Goal: Task Accomplishment & Management: Use online tool/utility

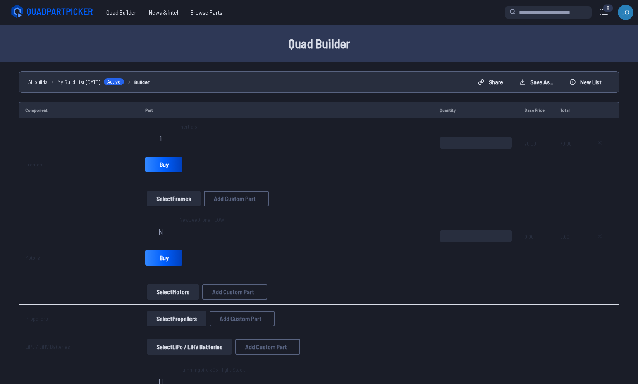
select select "**********"
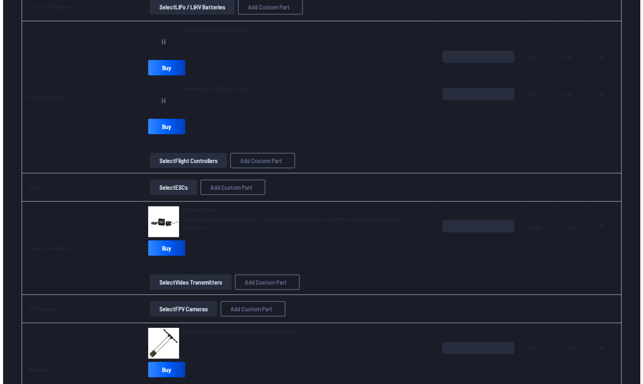
scroll to position [341, 0]
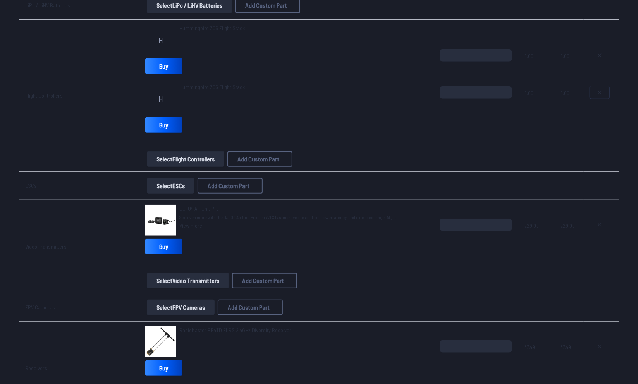
click at [595, 91] on button at bounding box center [599, 92] width 19 height 12
click at [528, 55] on span "0.00" at bounding box center [536, 67] width 24 height 37
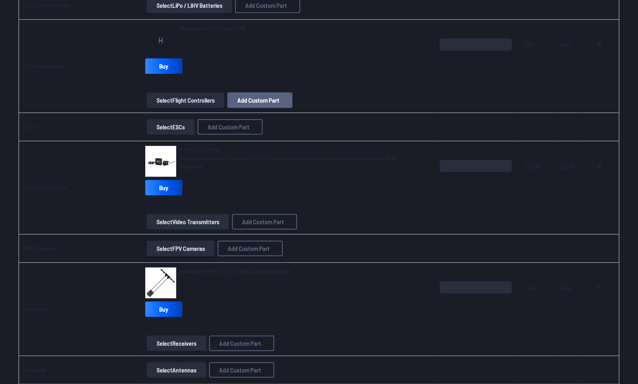
click at [279, 101] on button "Add Custom Part" at bounding box center [259, 100] width 65 height 15
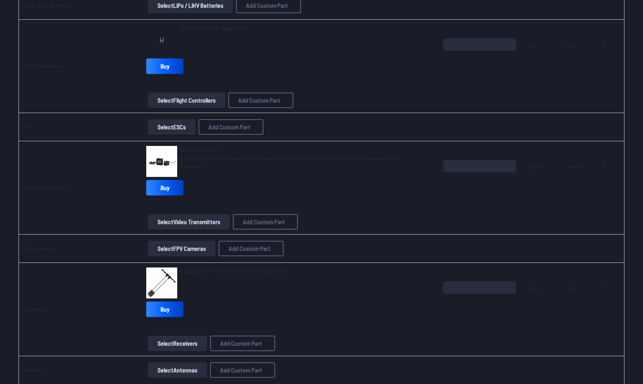
click at [274, 125] on input at bounding box center [322, 128] width 165 height 17
type input "**********"
click at [278, 232] on input at bounding box center [322, 224] width 165 height 17
click at [289, 199] on input "*" at bounding box center [322, 192] width 165 height 17
type input "***"
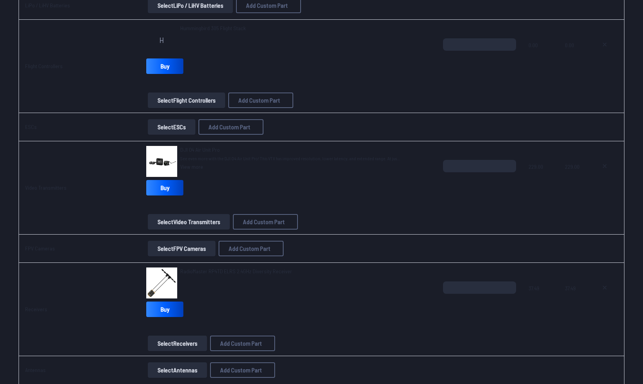
click at [265, 228] on input at bounding box center [322, 224] width 165 height 17
paste input "**********"
type input "**********"
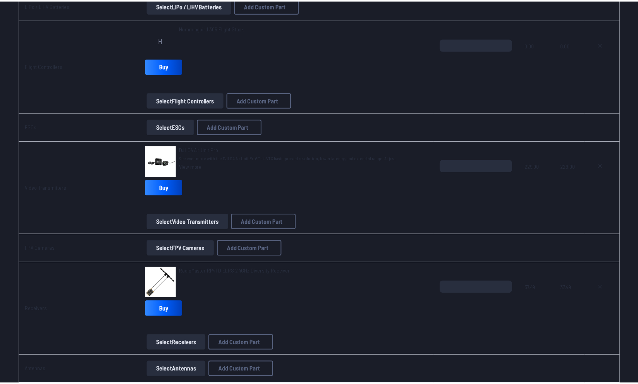
scroll to position [0, 0]
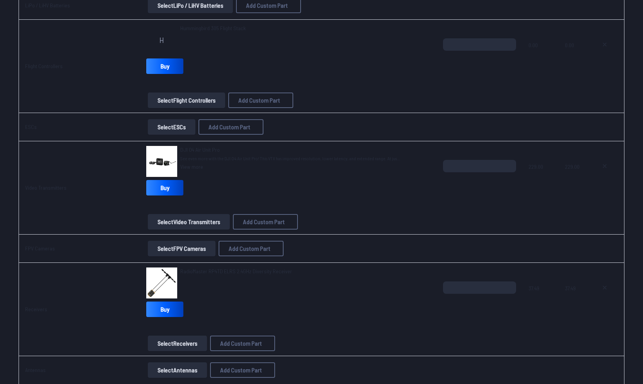
click at [389, 302] on button "Add Custom Part" at bounding box center [380, 296] width 50 height 11
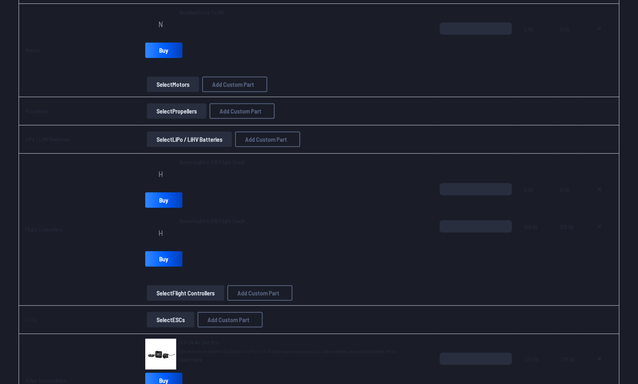
scroll to position [208, 0]
click at [600, 189] on icon at bounding box center [599, 188] width 3 height 3
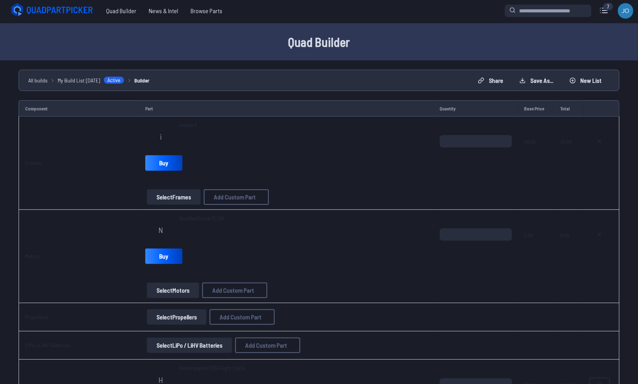
scroll to position [0, 0]
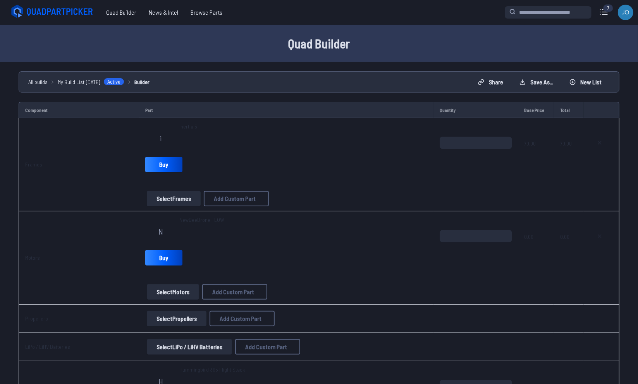
click at [181, 201] on button "Select Frames" at bounding box center [174, 198] width 54 height 15
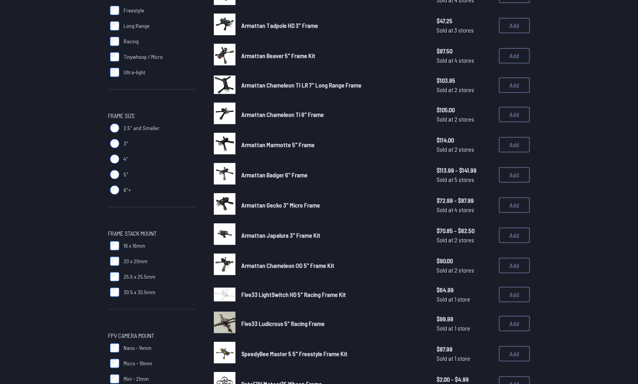
scroll to position [150, 0]
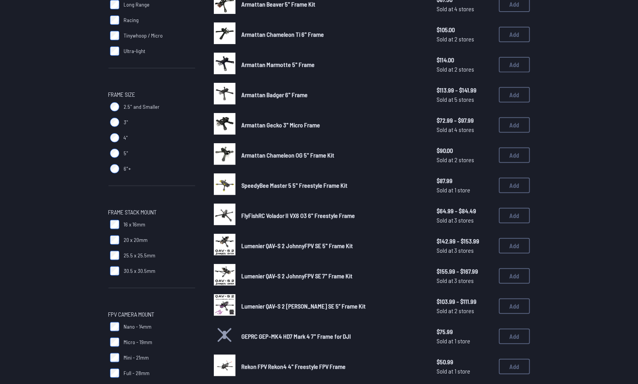
scroll to position [168, 0]
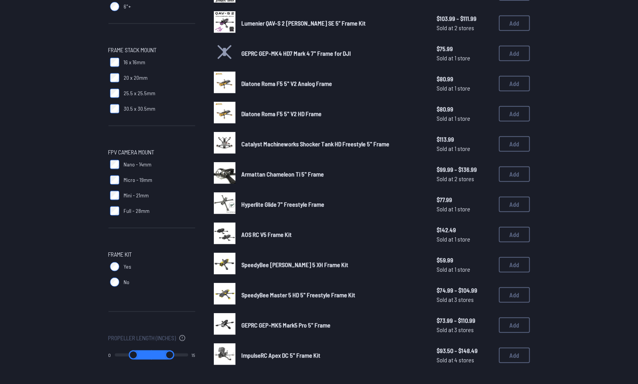
scroll to position [328, 0]
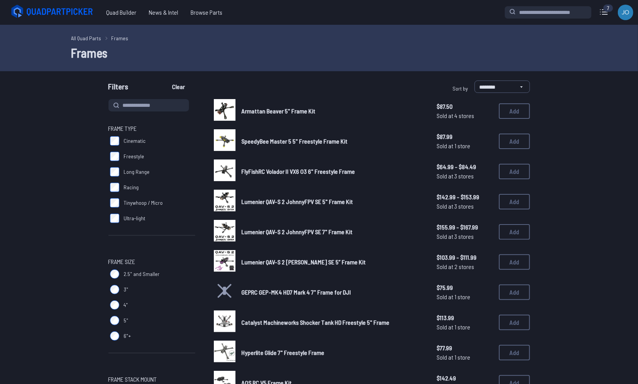
click at [120, 321] on label "5"" at bounding box center [151, 320] width 87 height 15
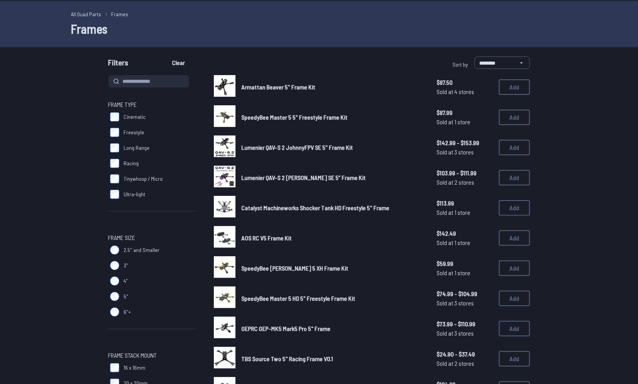
scroll to position [25, 0]
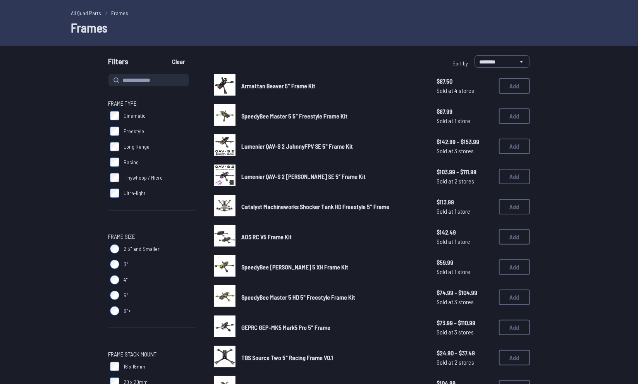
click at [263, 211] on link "Catalyst Machineworks Shocker Tank HD Freestyle 5" Frame" at bounding box center [333, 206] width 183 height 9
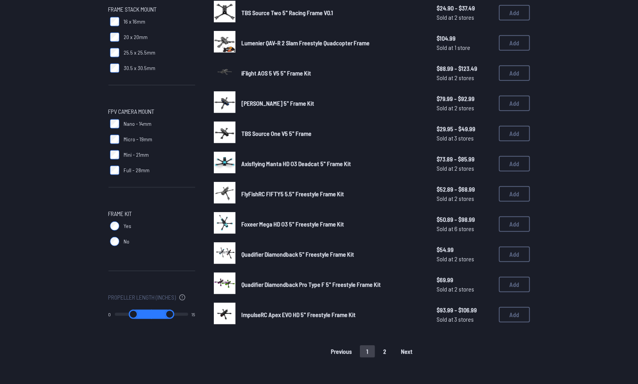
scroll to position [371, 0]
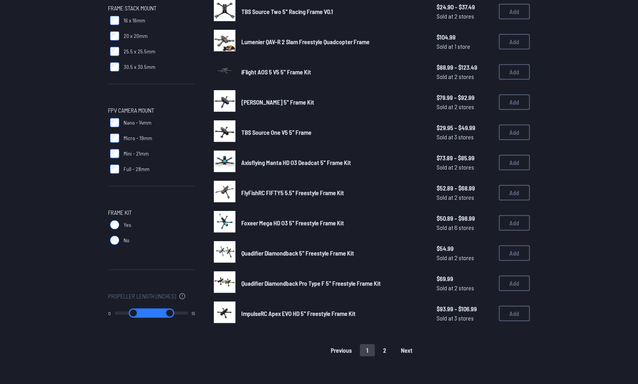
click at [237, 162] on div "Axisflying Manta HD O3 Deadcat 5" Frame Kit $73.89 - $85.99 Sold at 2 stores $7…" at bounding box center [372, 163] width 316 height 24
click at [227, 165] on img at bounding box center [225, 162] width 22 height 22
click at [261, 163] on span "Axisflying Manta HD O3 Deadcat 5" Frame Kit" at bounding box center [297, 162] width 110 height 7
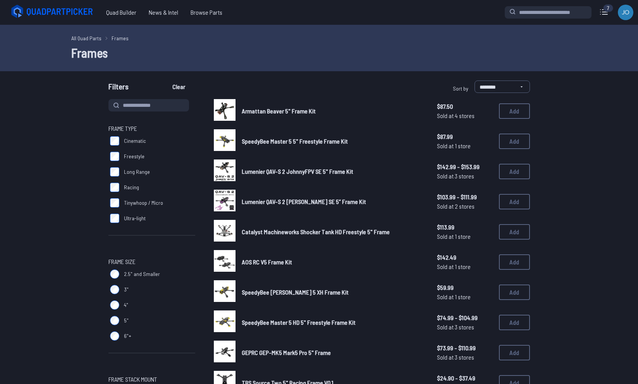
scroll to position [371, 0]
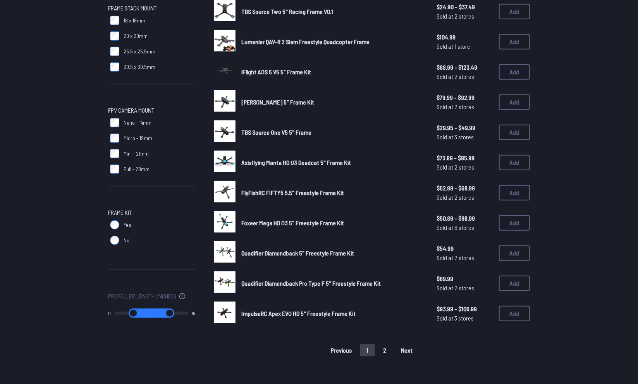
click at [232, 279] on img at bounding box center [225, 282] width 22 height 22
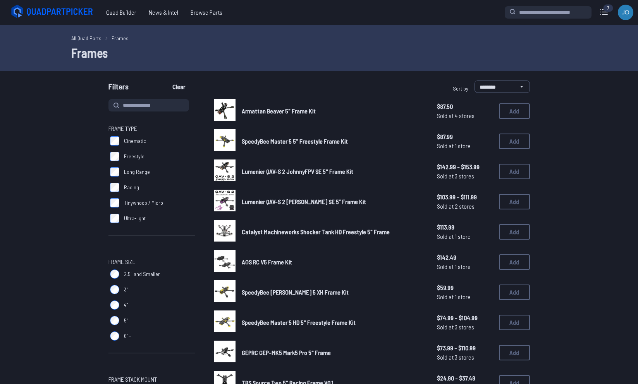
scroll to position [371, 0]
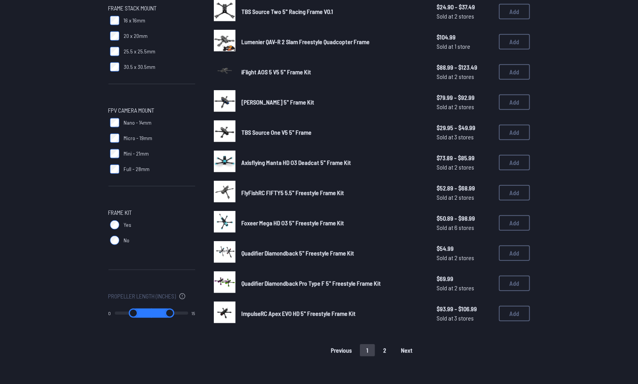
click at [384, 352] on button "2" at bounding box center [384, 350] width 16 height 12
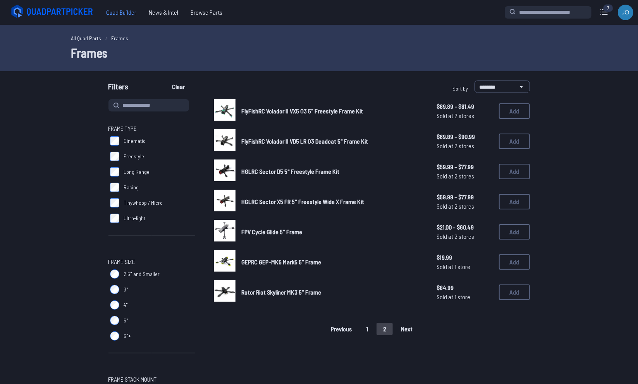
click at [125, 7] on span "Quad Builder" at bounding box center [121, 12] width 43 height 15
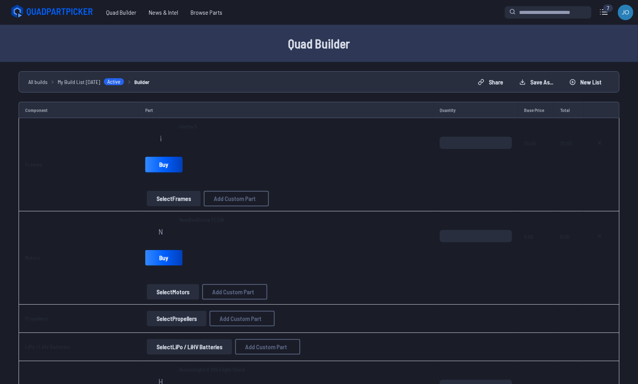
click at [151, 163] on link "Buy" at bounding box center [163, 164] width 37 height 15
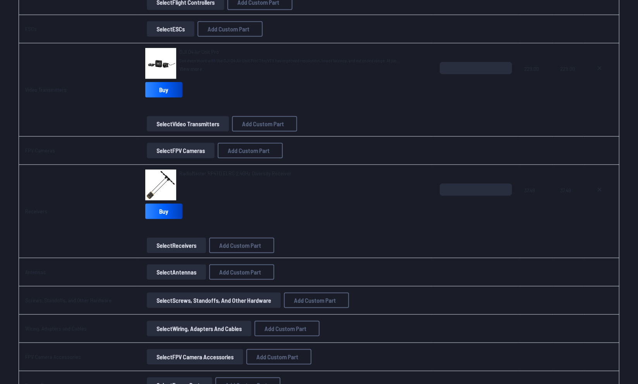
scroll to position [447, 0]
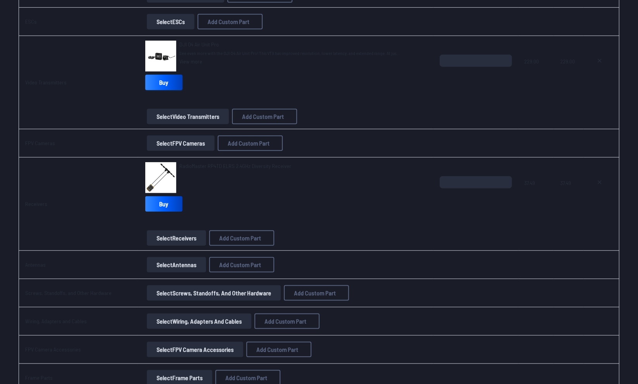
click at [158, 82] on link "Buy" at bounding box center [163, 82] width 37 height 15
click at [599, 179] on icon at bounding box center [599, 182] width 6 height 6
type textarea "**********"
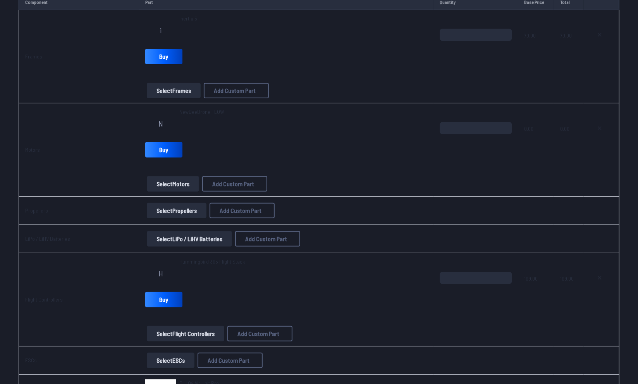
scroll to position [104, 0]
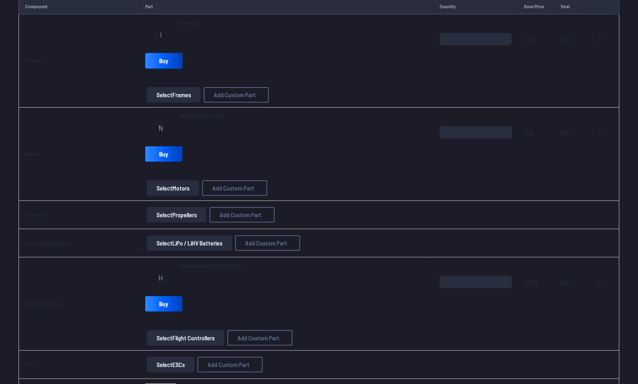
click at [173, 60] on link "Buy" at bounding box center [163, 60] width 37 height 15
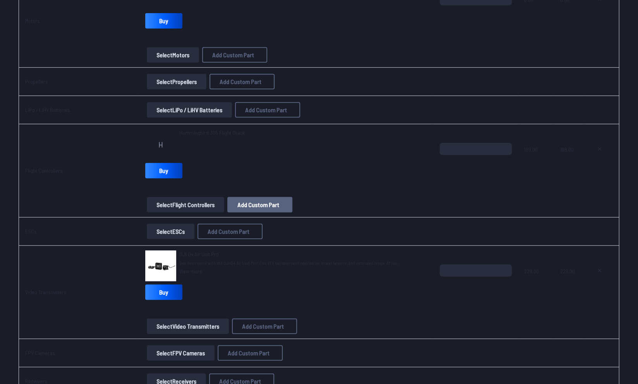
scroll to position [237, 0]
click at [156, 165] on link "Buy" at bounding box center [163, 170] width 37 height 15
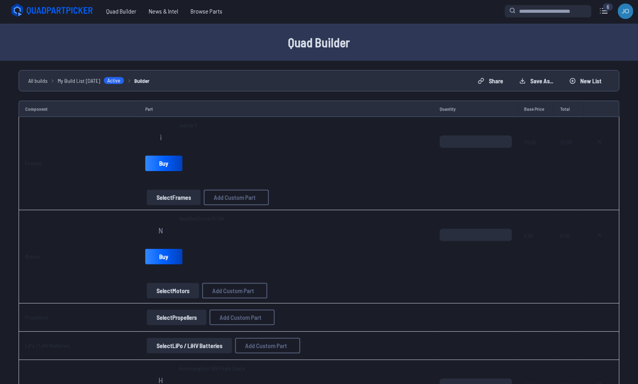
scroll to position [2, 0]
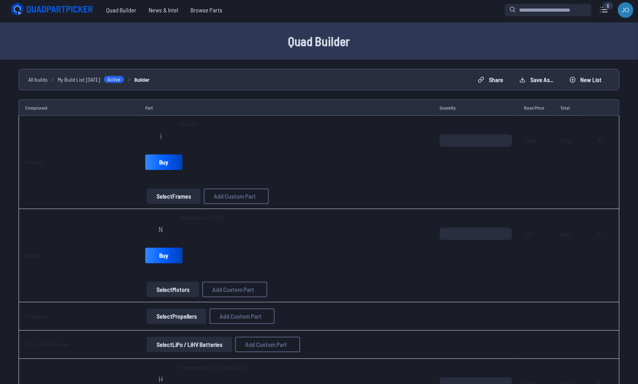
click at [157, 255] on link "Buy" at bounding box center [163, 255] width 37 height 15
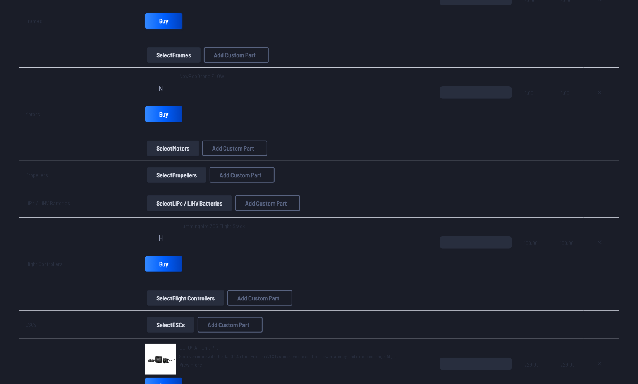
scroll to position [142, 0]
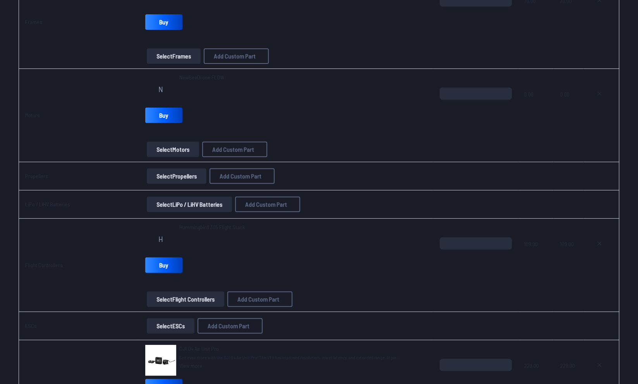
click at [157, 268] on link "Buy" at bounding box center [163, 264] width 37 height 15
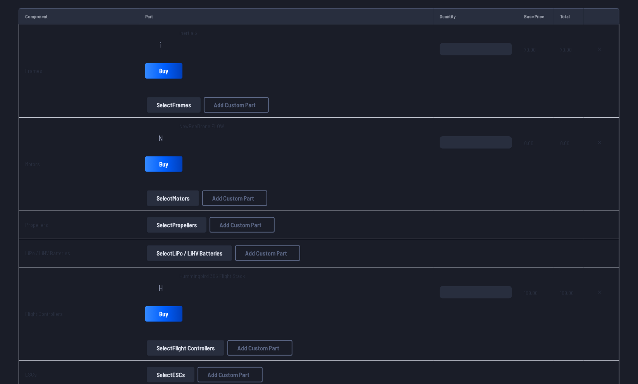
scroll to position [86, 0]
